Goal: Transaction & Acquisition: Book appointment/travel/reservation

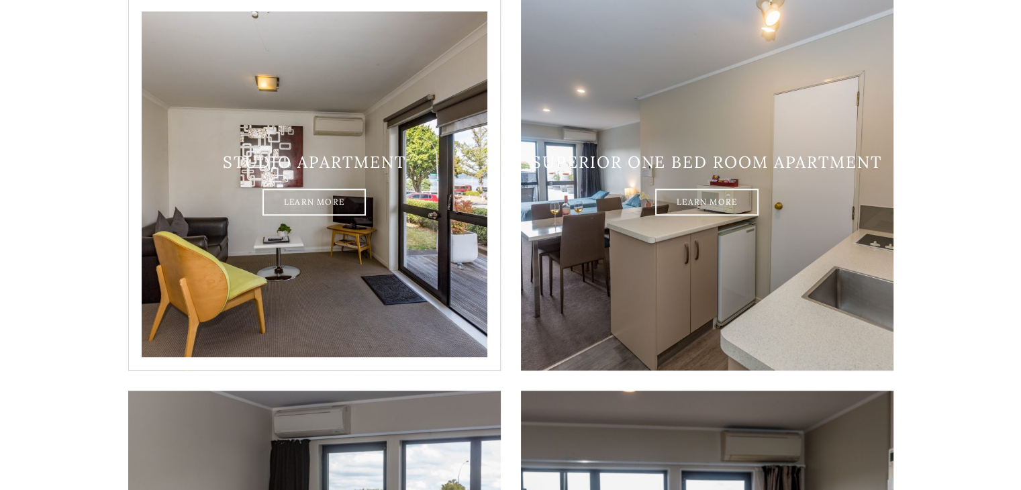
scroll to position [805, 0]
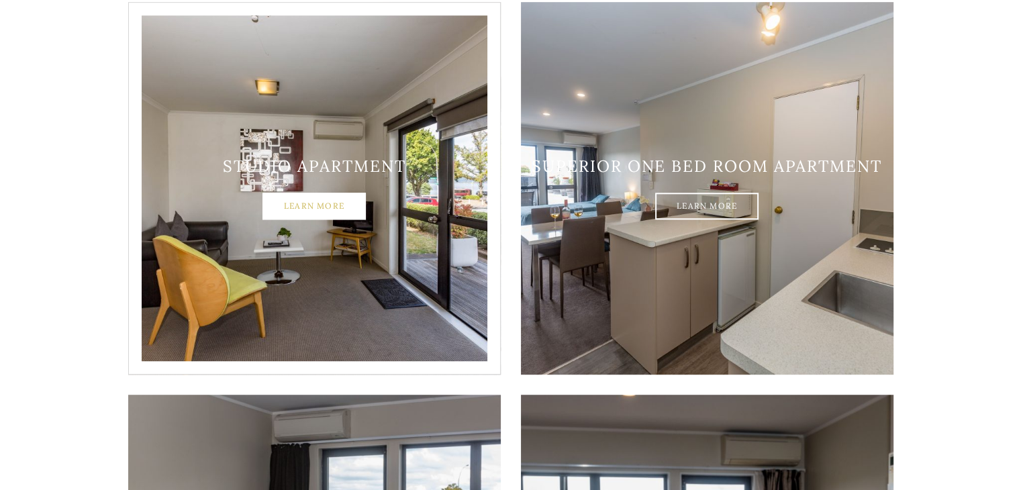
click at [305, 193] on link "Learn More" at bounding box center [313, 206] width 103 height 27
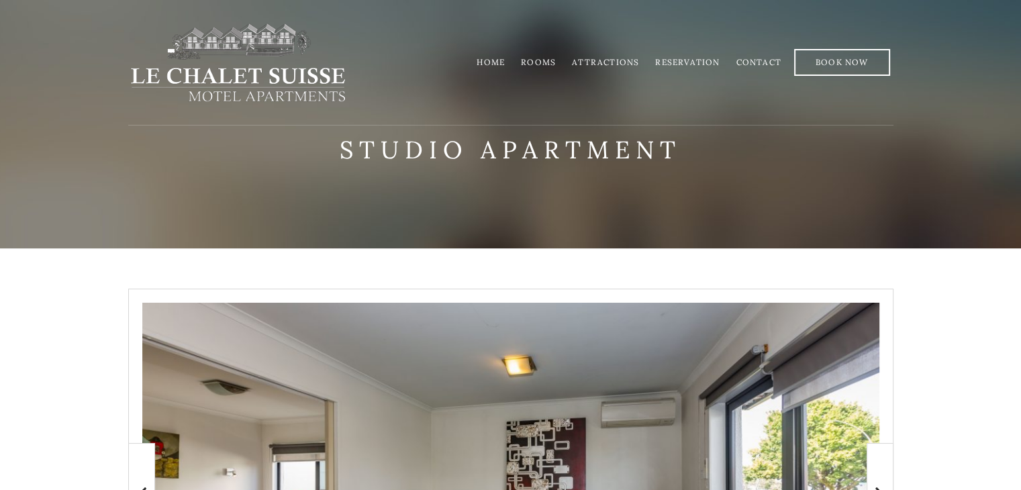
click at [546, 62] on link "Rooms" at bounding box center [538, 62] width 35 height 10
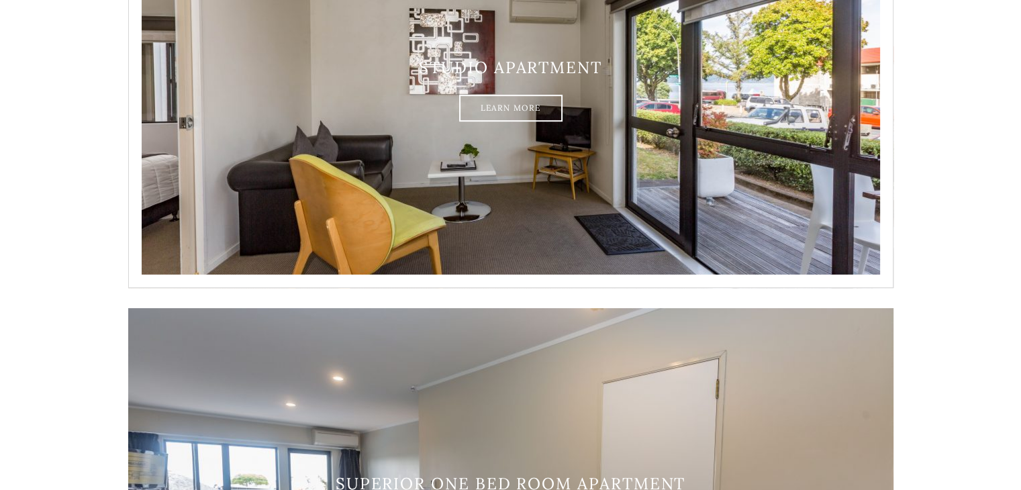
scroll to position [604, 0]
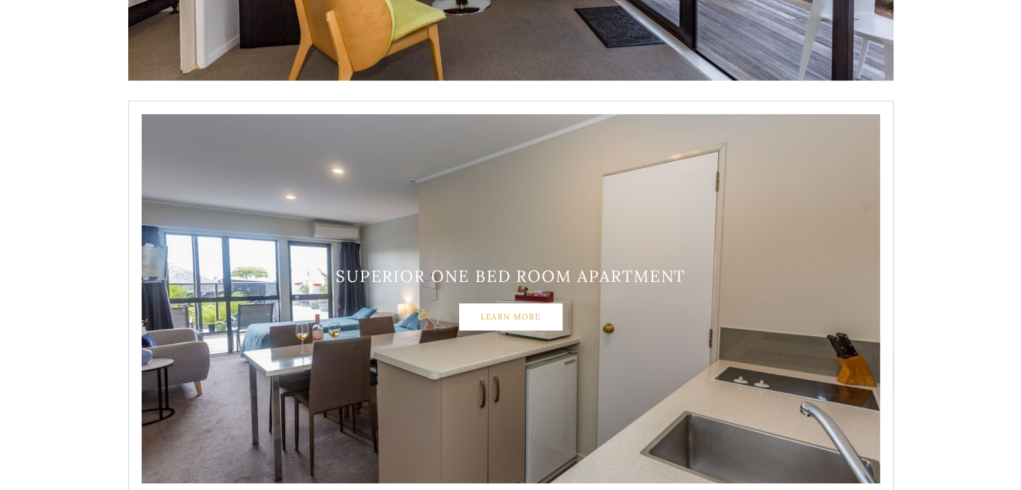
click at [496, 313] on link "Learn More" at bounding box center [510, 316] width 103 height 27
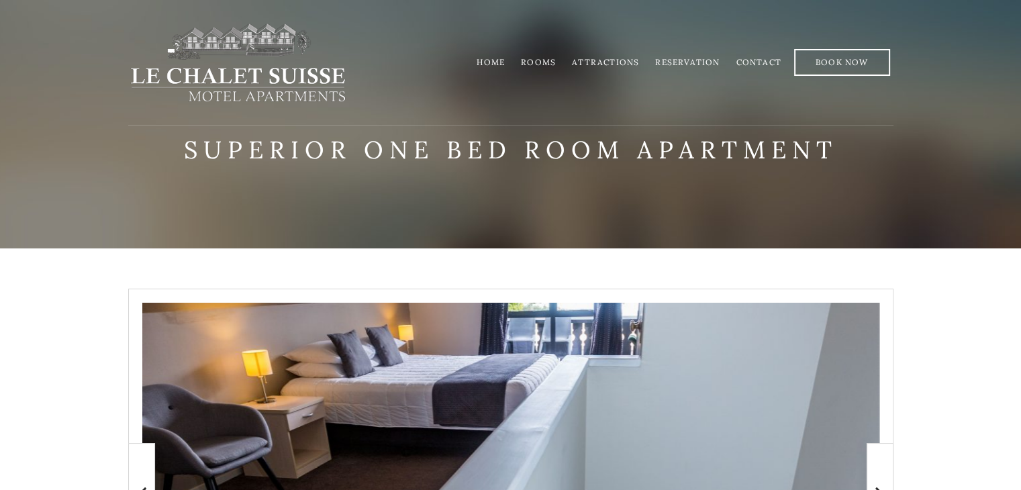
click at [543, 57] on link "Rooms" at bounding box center [538, 62] width 35 height 10
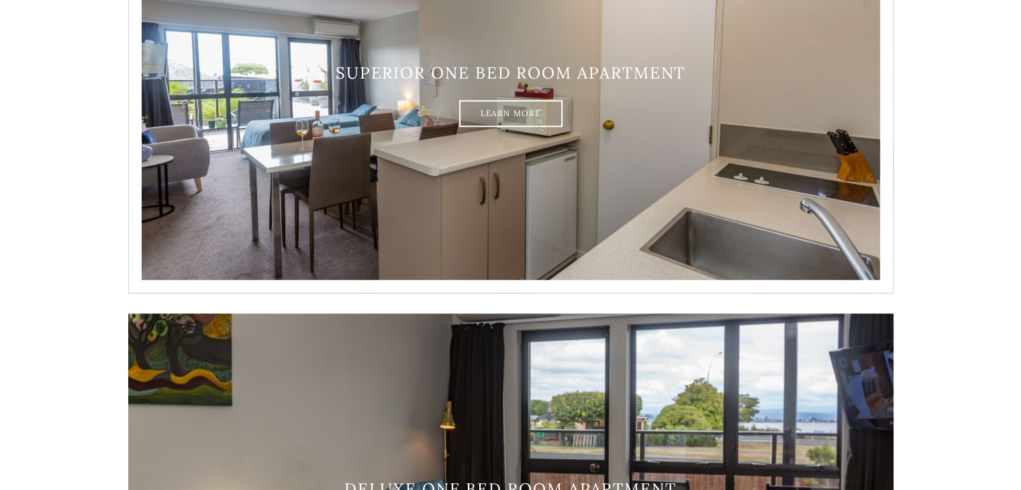
scroll to position [1007, 0]
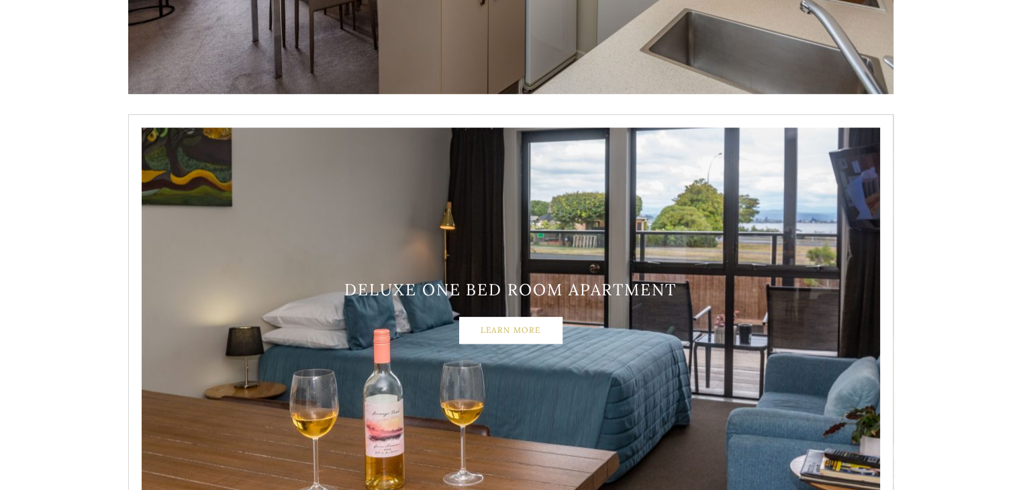
click at [513, 327] on link "Learn More" at bounding box center [510, 330] width 103 height 27
